Goal: Task Accomplishment & Management: Use online tool/utility

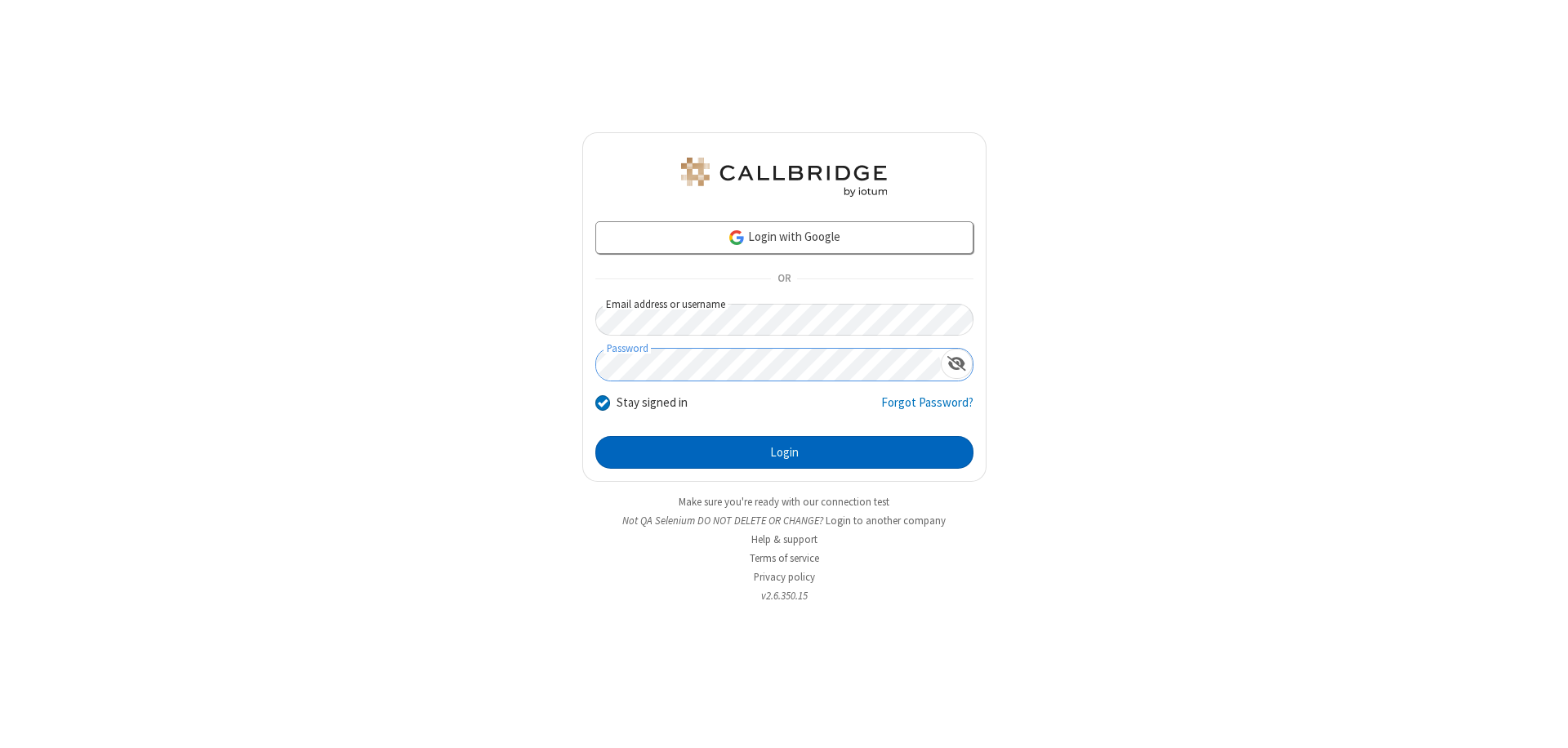
click at [784, 452] on button "Login" at bounding box center [784, 452] width 378 height 32
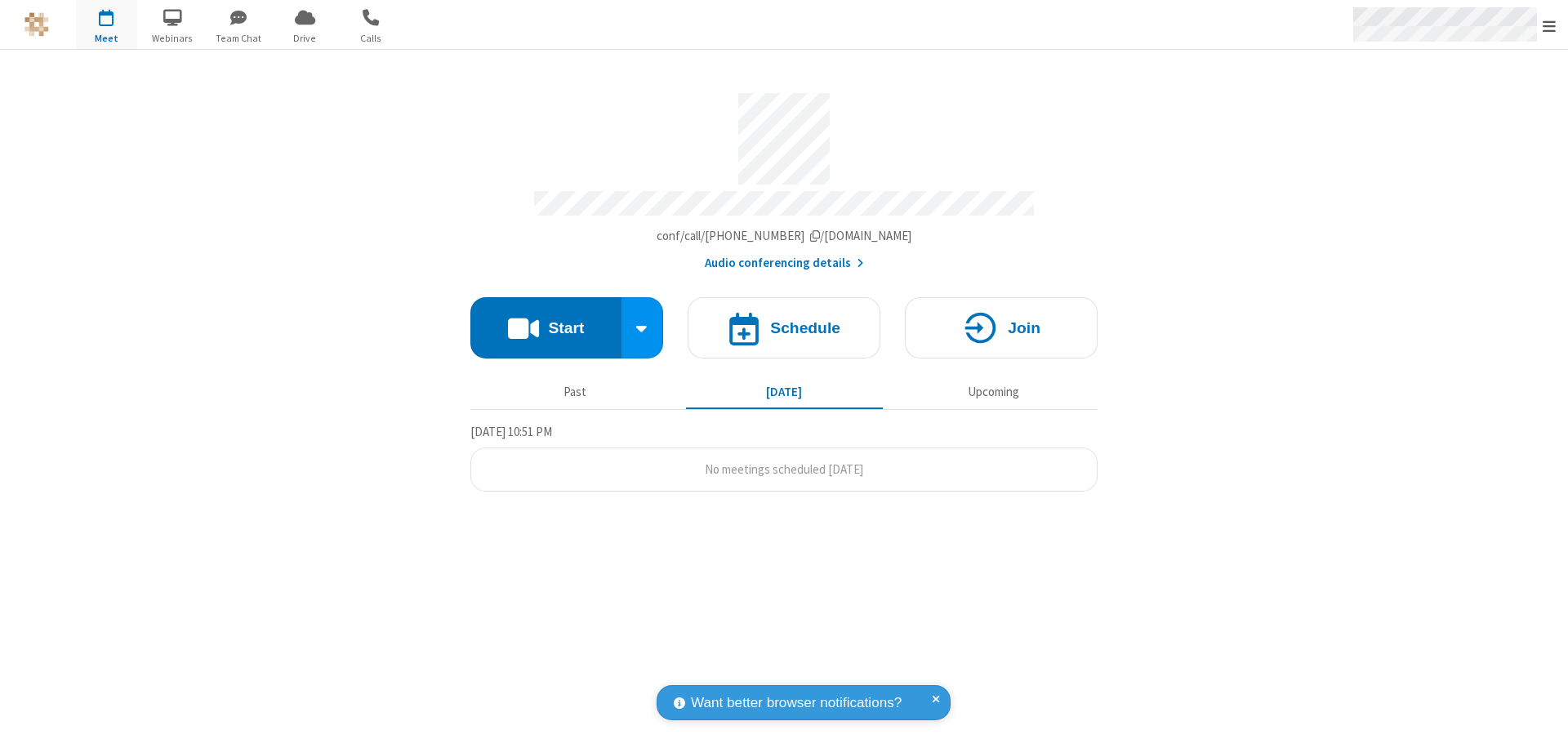
click at [1549, 25] on span "Open menu" at bounding box center [1549, 25] width 13 height 17
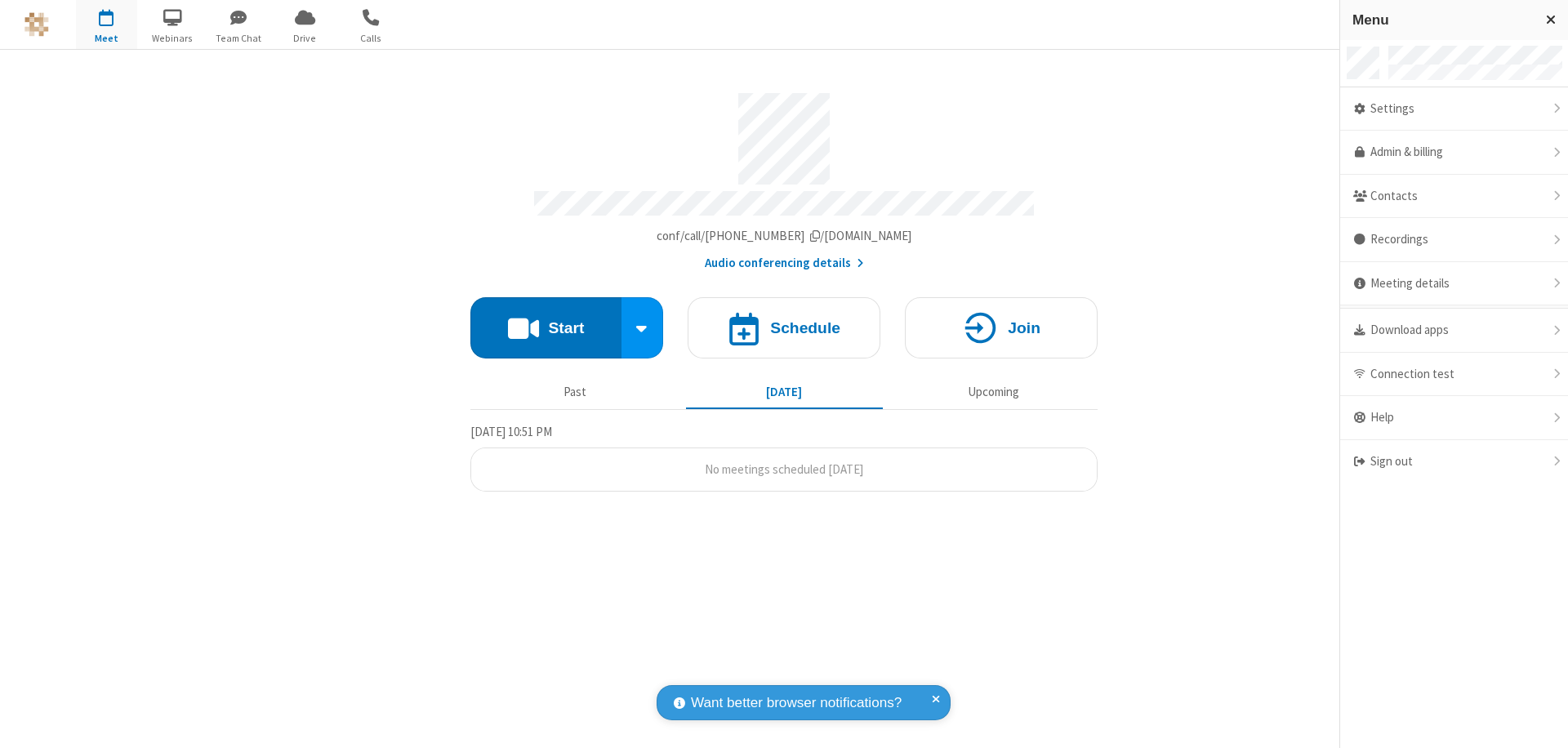
click at [106, 25] on span "button" at bounding box center [107, 18] width 61 height 28
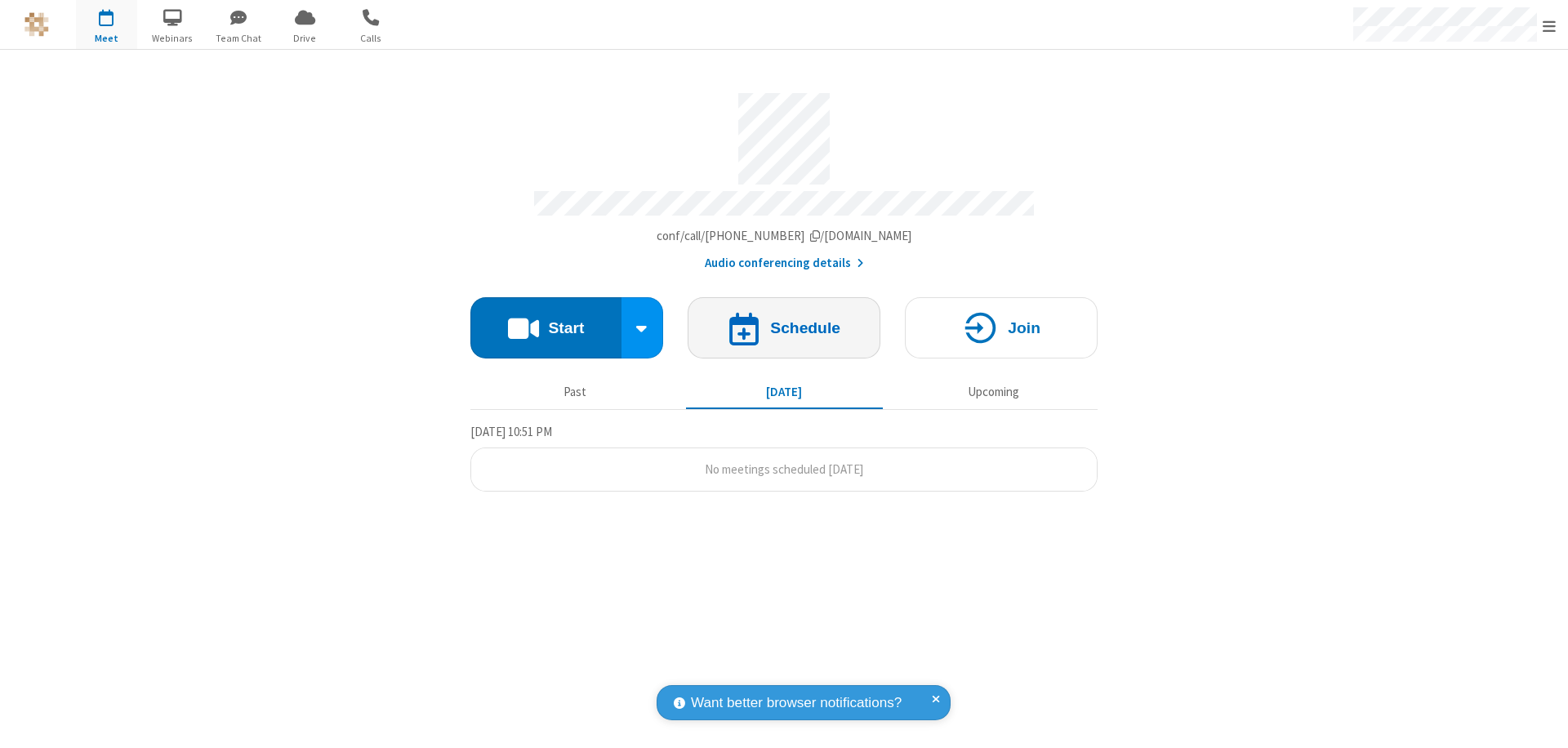
click at [784, 320] on h4 "Schedule" at bounding box center [805, 328] width 70 height 16
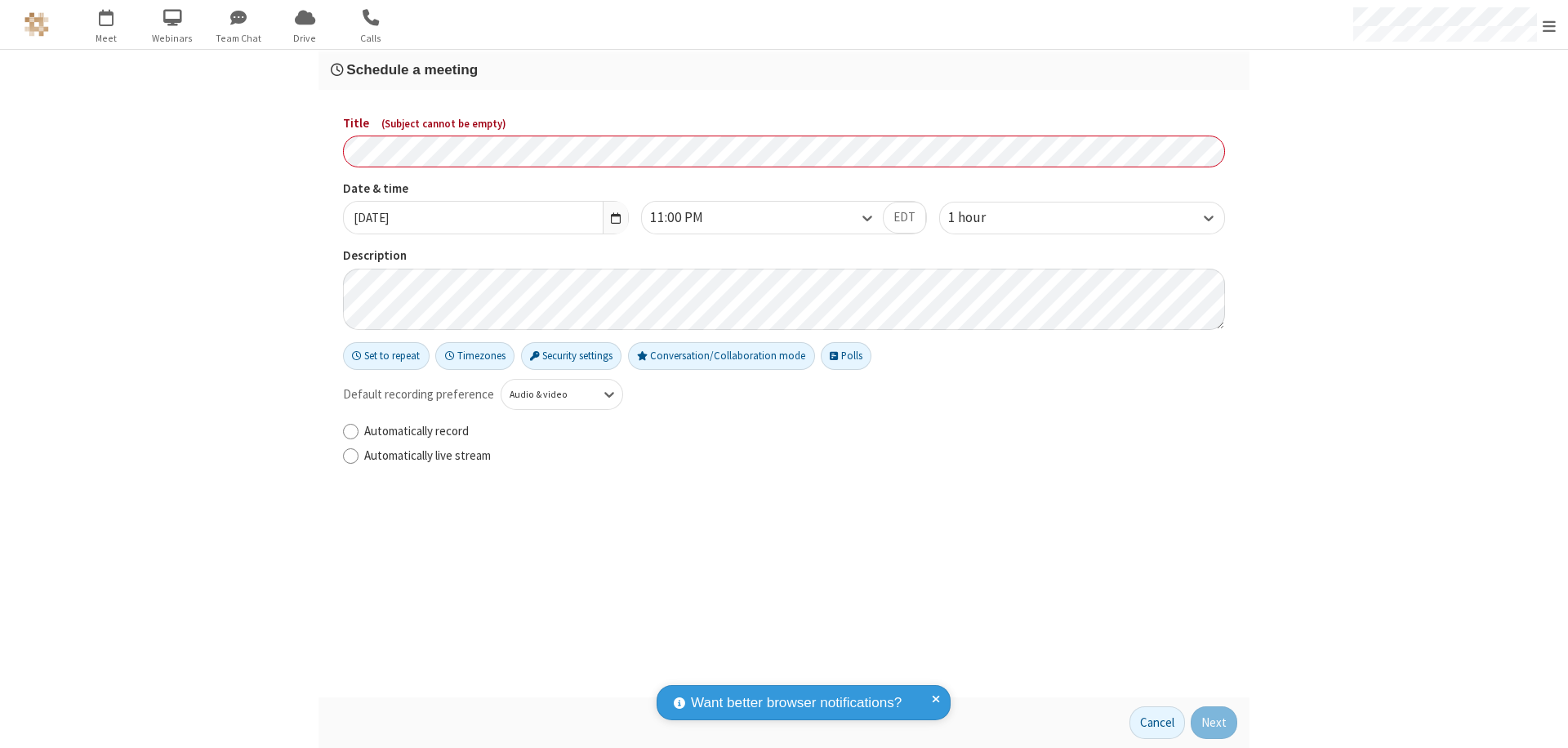
click at [784, 69] on h3 "Schedule a meeting" at bounding box center [784, 70] width 906 height 16
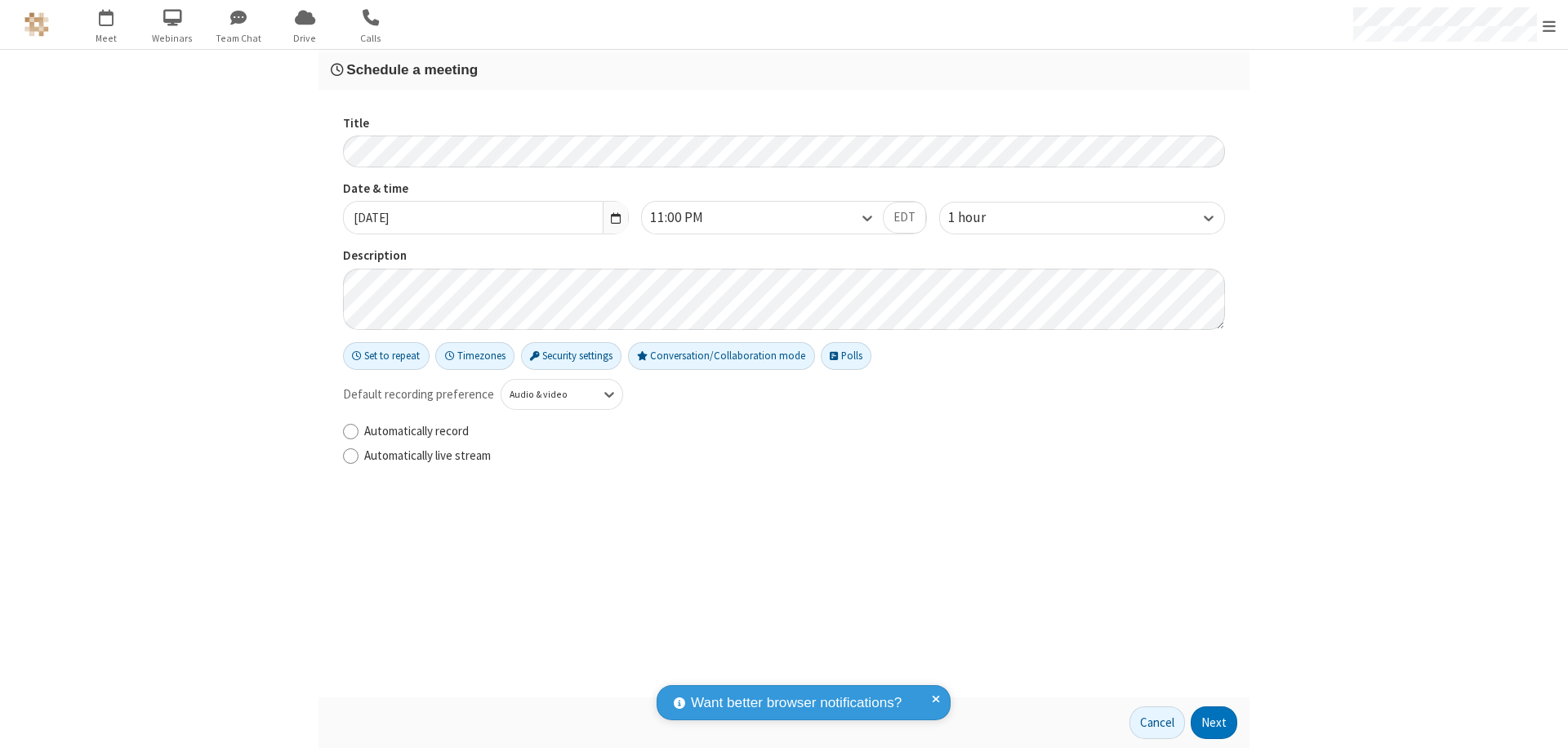
click at [1214, 723] on button "Next" at bounding box center [1213, 723] width 46 height 32
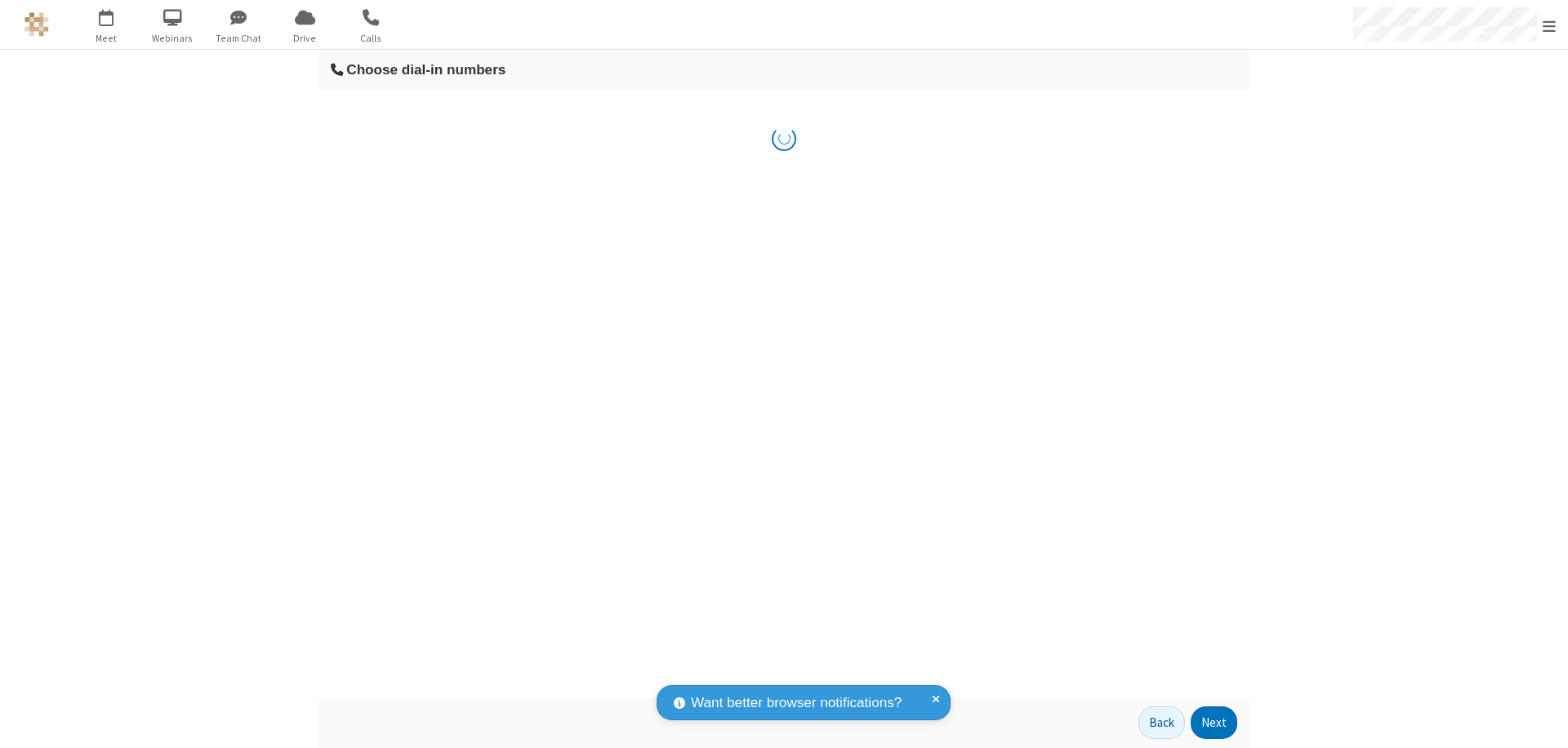
click at [1214, 723] on button "Next" at bounding box center [1213, 723] width 46 height 32
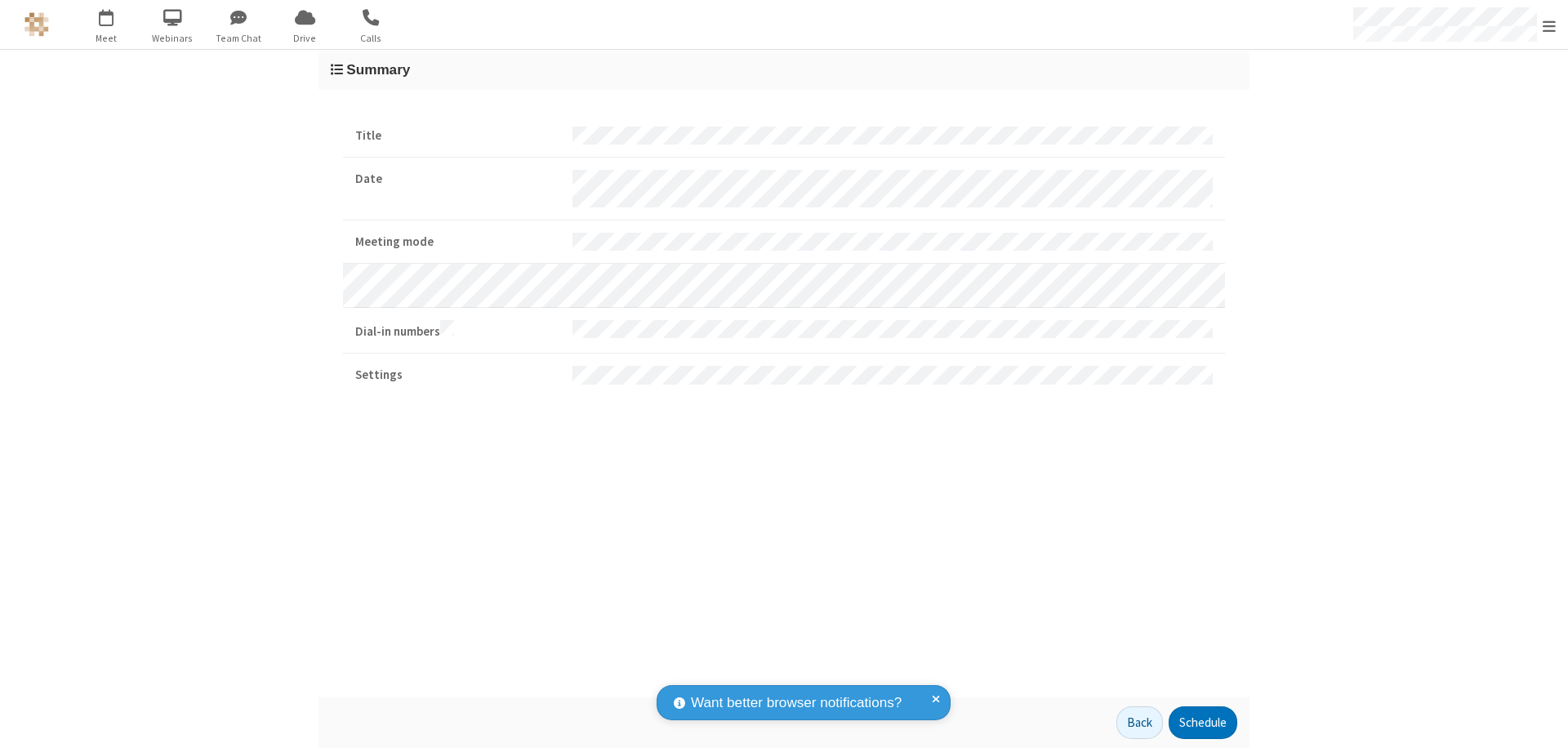
click at [1202, 723] on button "Schedule" at bounding box center [1203, 723] width 68 height 32
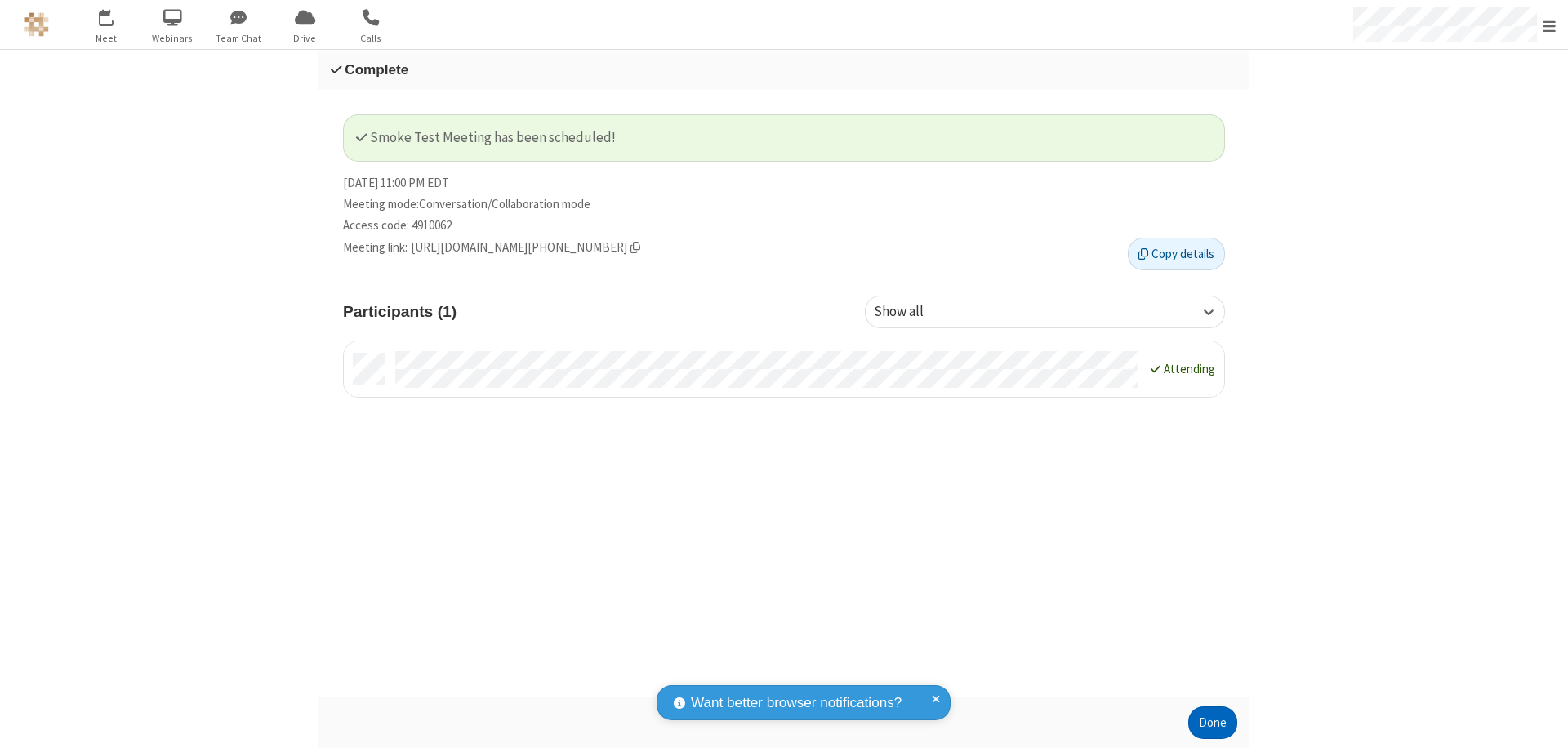
click at [1212, 723] on button "Done" at bounding box center [1213, 723] width 49 height 32
